Goal: Check status

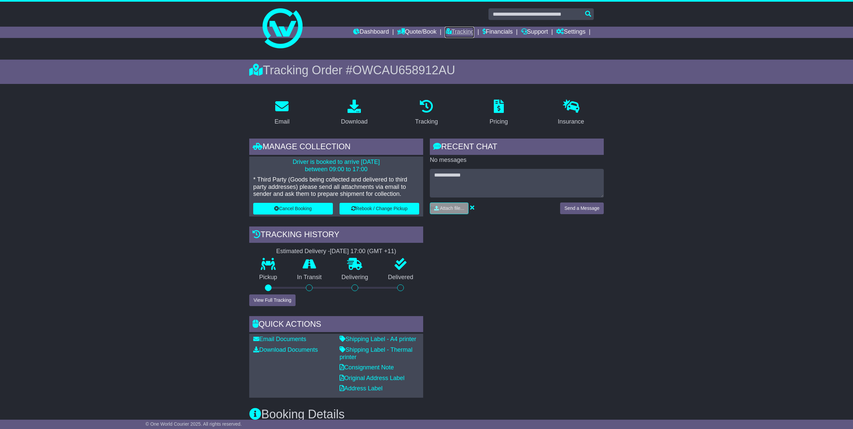
click at [463, 29] on link "Tracking" at bounding box center [459, 32] width 29 height 11
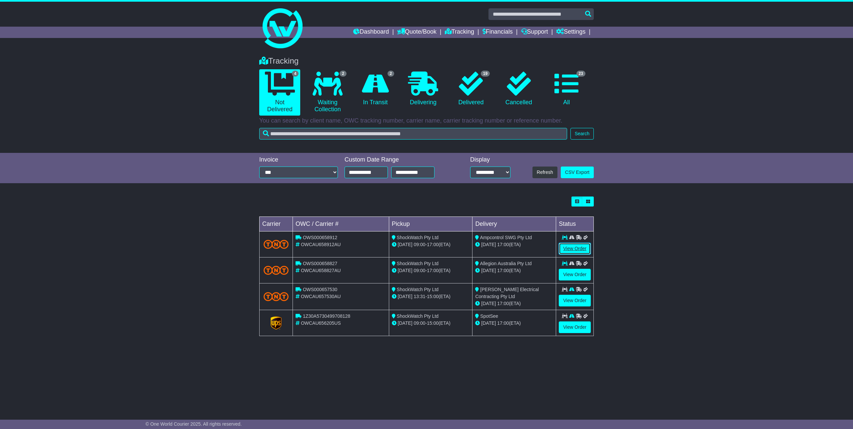
click at [578, 244] on link "View Order" at bounding box center [575, 249] width 32 height 12
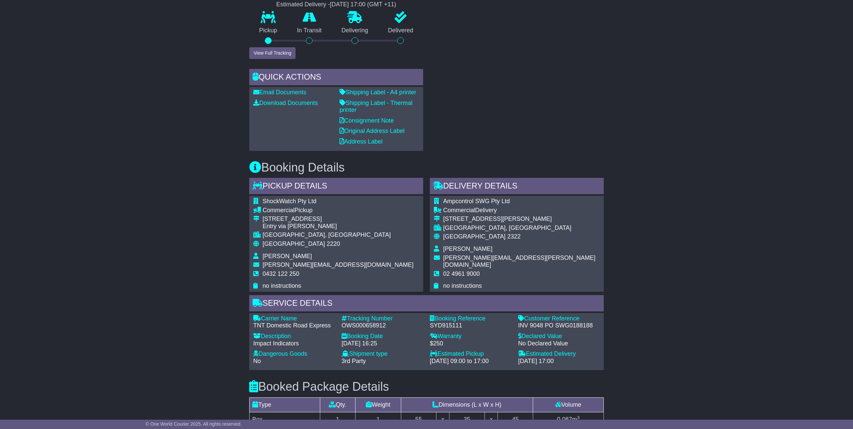
scroll to position [268, 0]
